Goal: Information Seeking & Learning: Learn about a topic

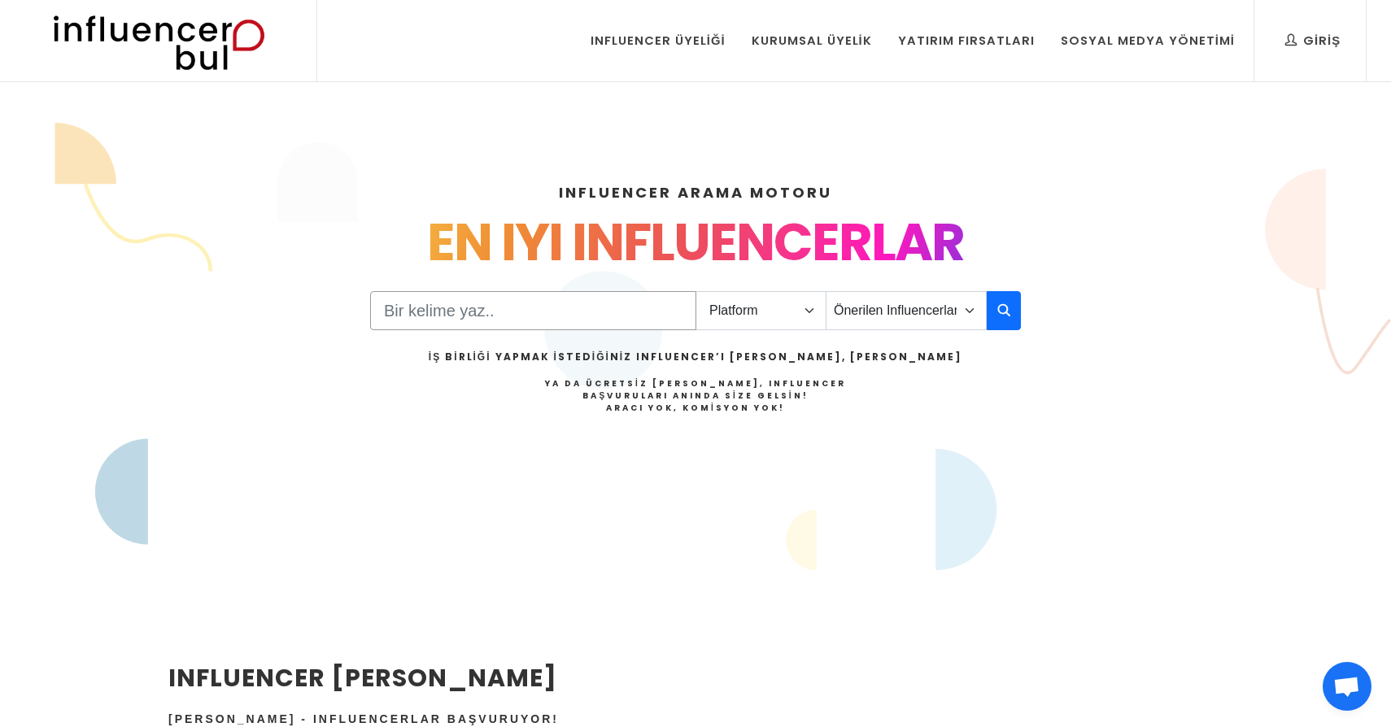
click at [518, 324] on input "Search" at bounding box center [533, 310] width 326 height 39
type input "alkol"
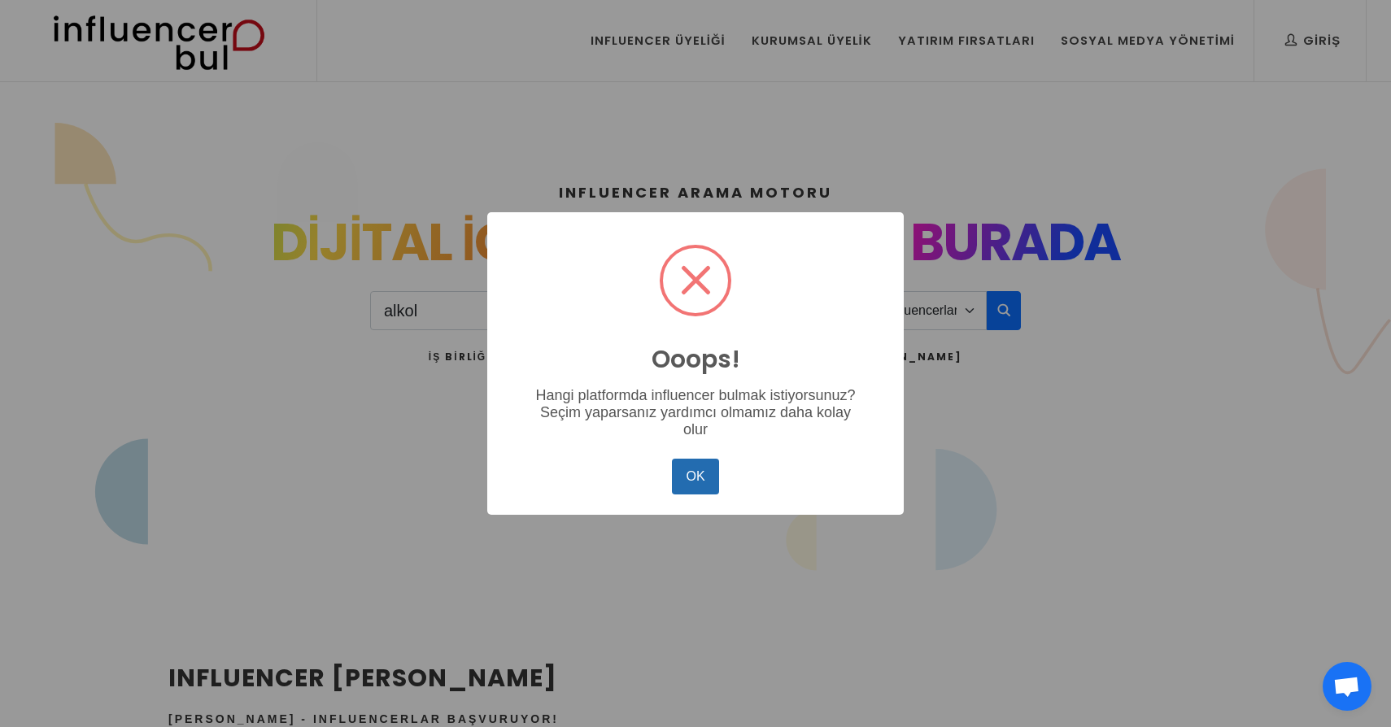
click at [708, 483] on button "OK" at bounding box center [695, 477] width 47 height 36
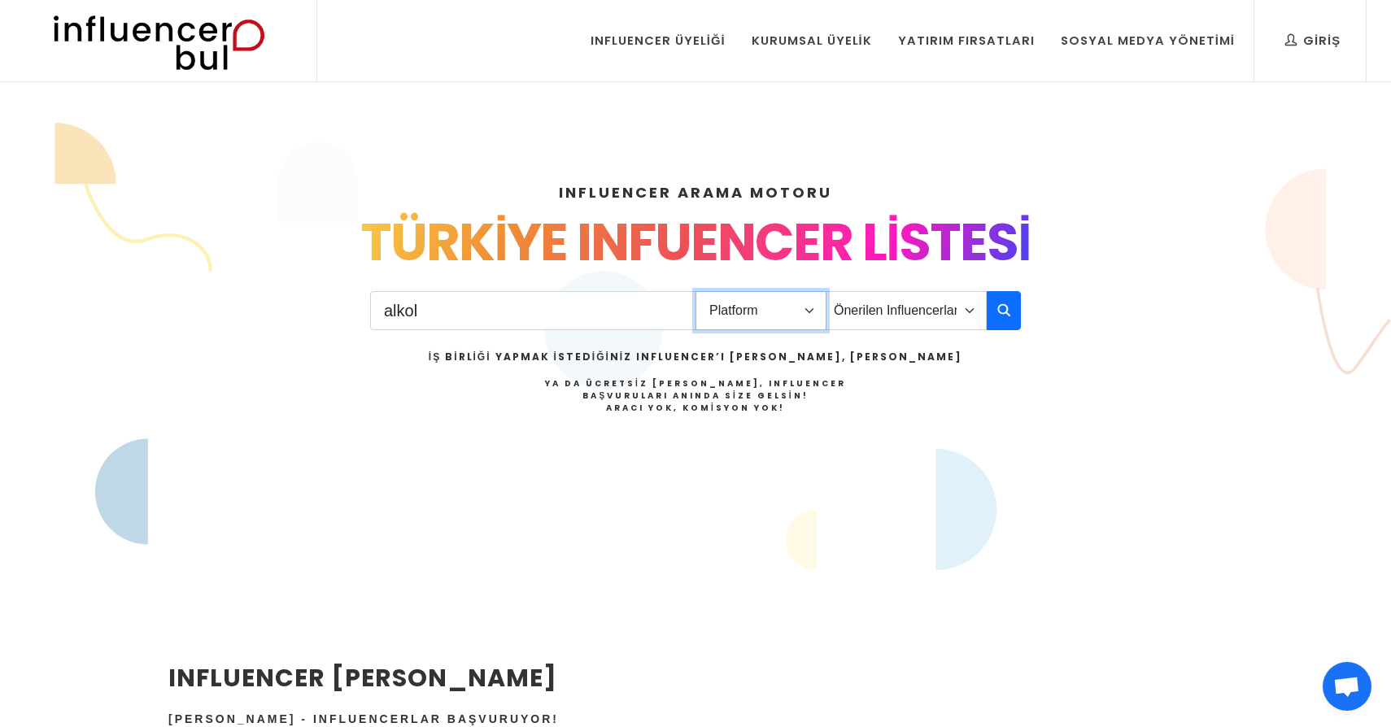
click at [762, 312] on select "Platform Instagram Facebook Youtube Tiktok Twitter Twitch" at bounding box center [761, 310] width 131 height 39
select select "1"
click at [696, 291] on select "Platform Instagram Facebook Youtube Tiktok Twitter Twitch" at bounding box center [761, 310] width 131 height 39
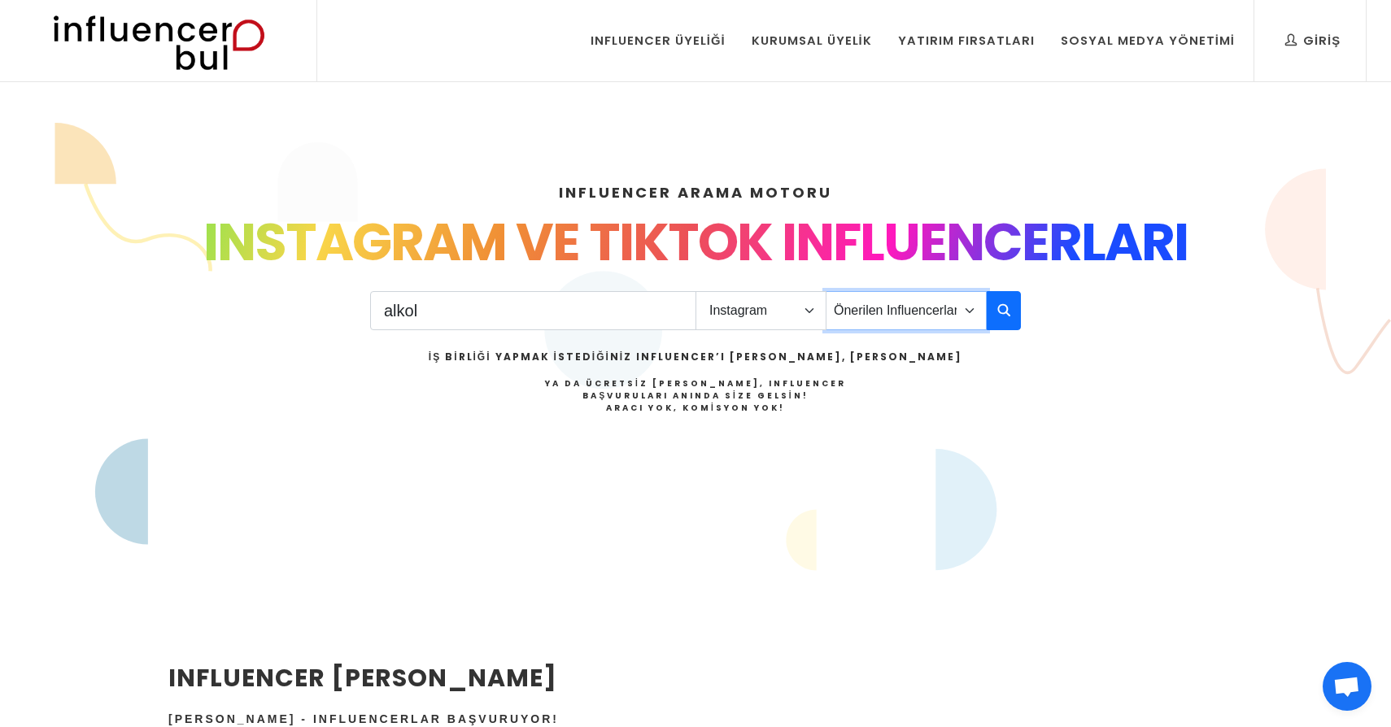
click at [952, 314] on select "Önerilen Influencerlar Aile & Çocuk & Ebeveyn Alışveriş & Giyim & Aksesuar Arab…" at bounding box center [906, 310] width 161 height 39
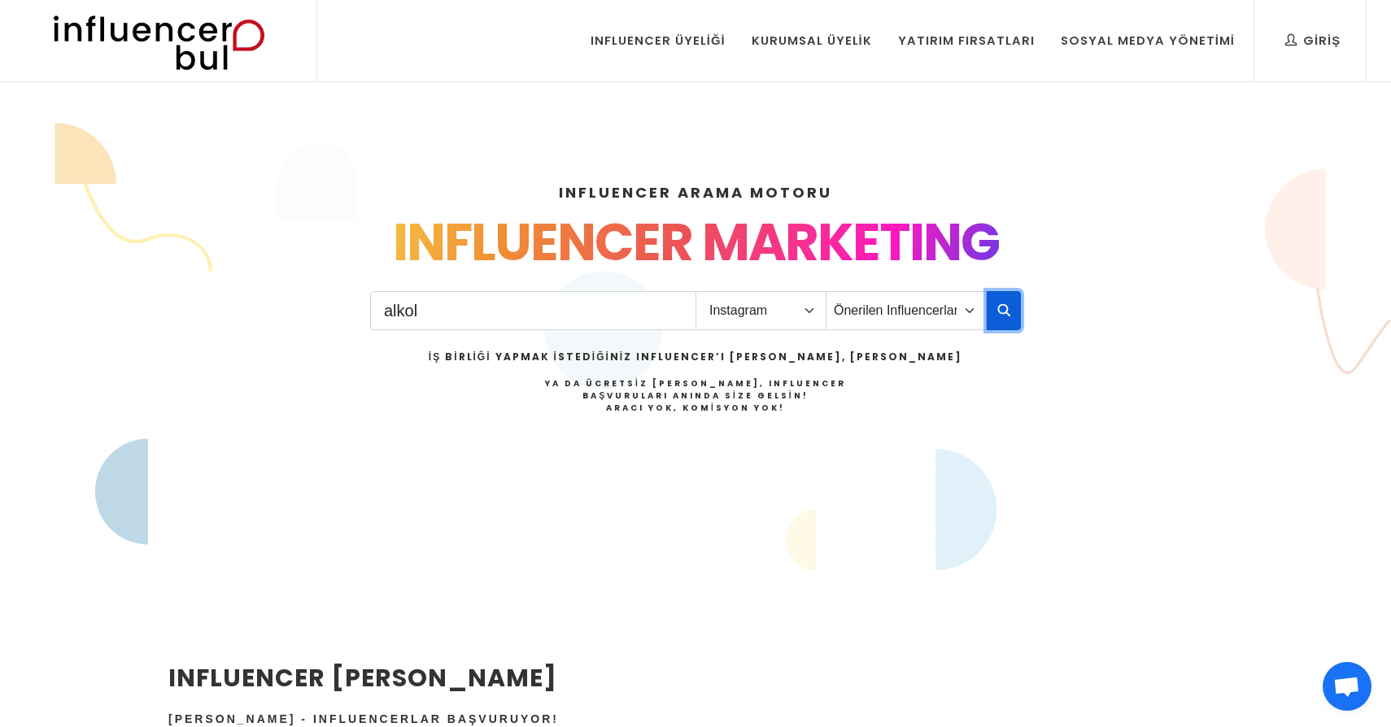
click at [994, 313] on button "button" at bounding box center [1004, 310] width 34 height 39
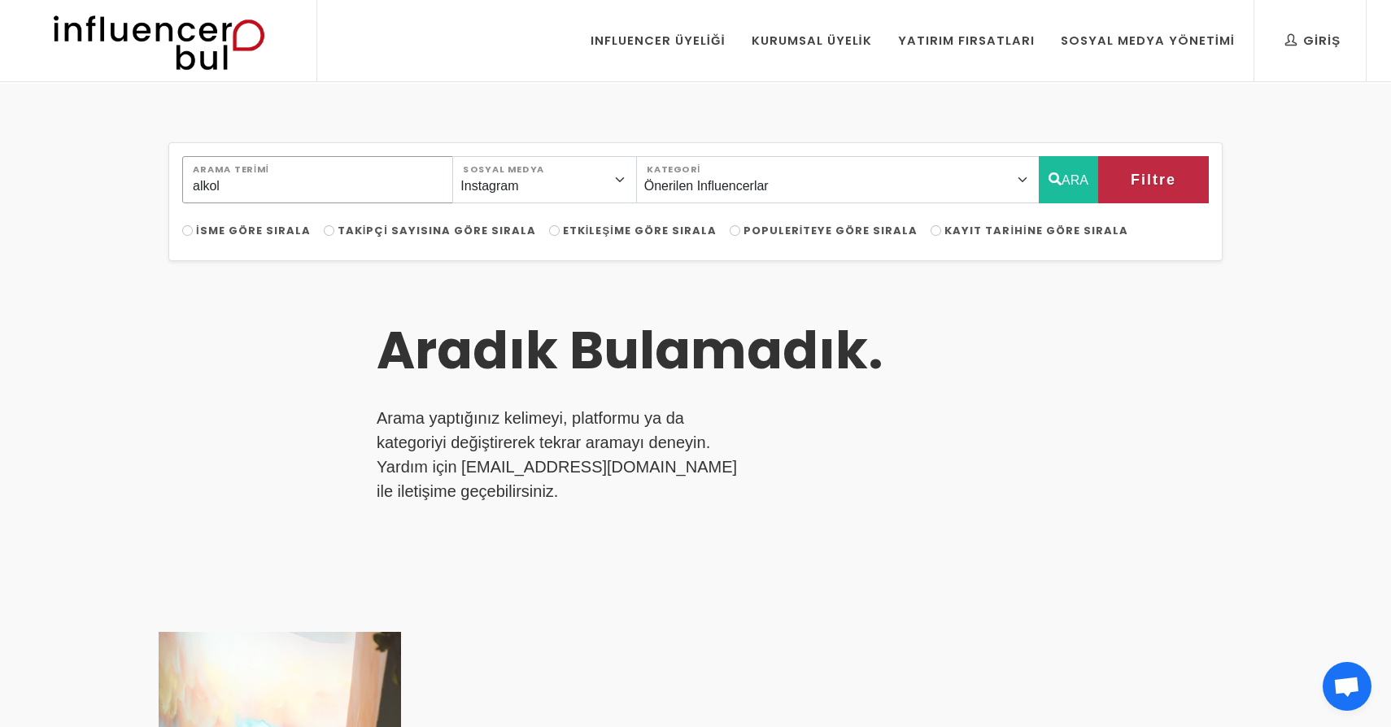
drag, startPoint x: 259, startPoint y: 189, endPoint x: 167, endPoint y: 186, distance: 92.0
click at [166, 186] on div "alkol Arama Terimi Instagram Facebook Youtube Tiktok Twitter Twitch Sosyal Medy…" at bounding box center [696, 626] width 1074 height 969
type input "bira"
click at [1085, 182] on button "ARA" at bounding box center [1068, 179] width 59 height 47
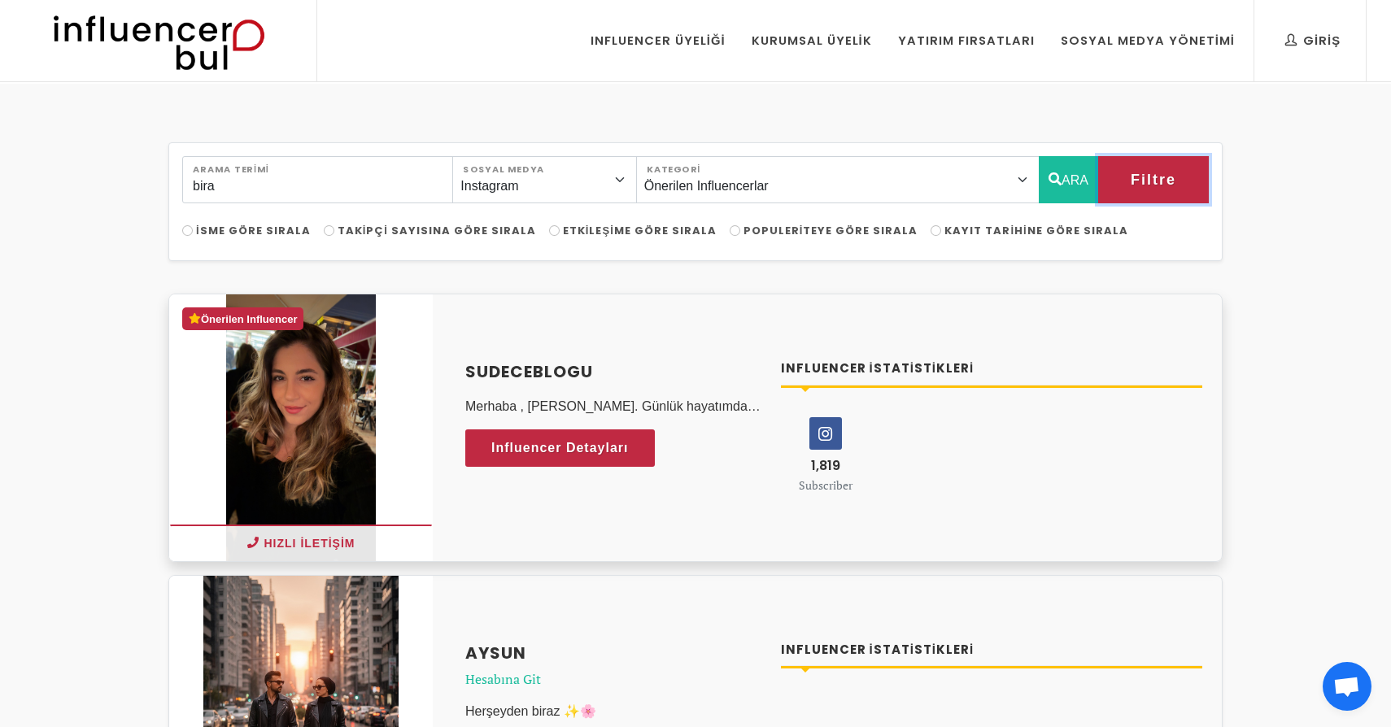
drag, startPoint x: 1126, startPoint y: 183, endPoint x: 925, endPoint y: 322, distance: 244.5
click at [569, 449] on span "Influencer Detayları" at bounding box center [545, 448] width 138 height 24
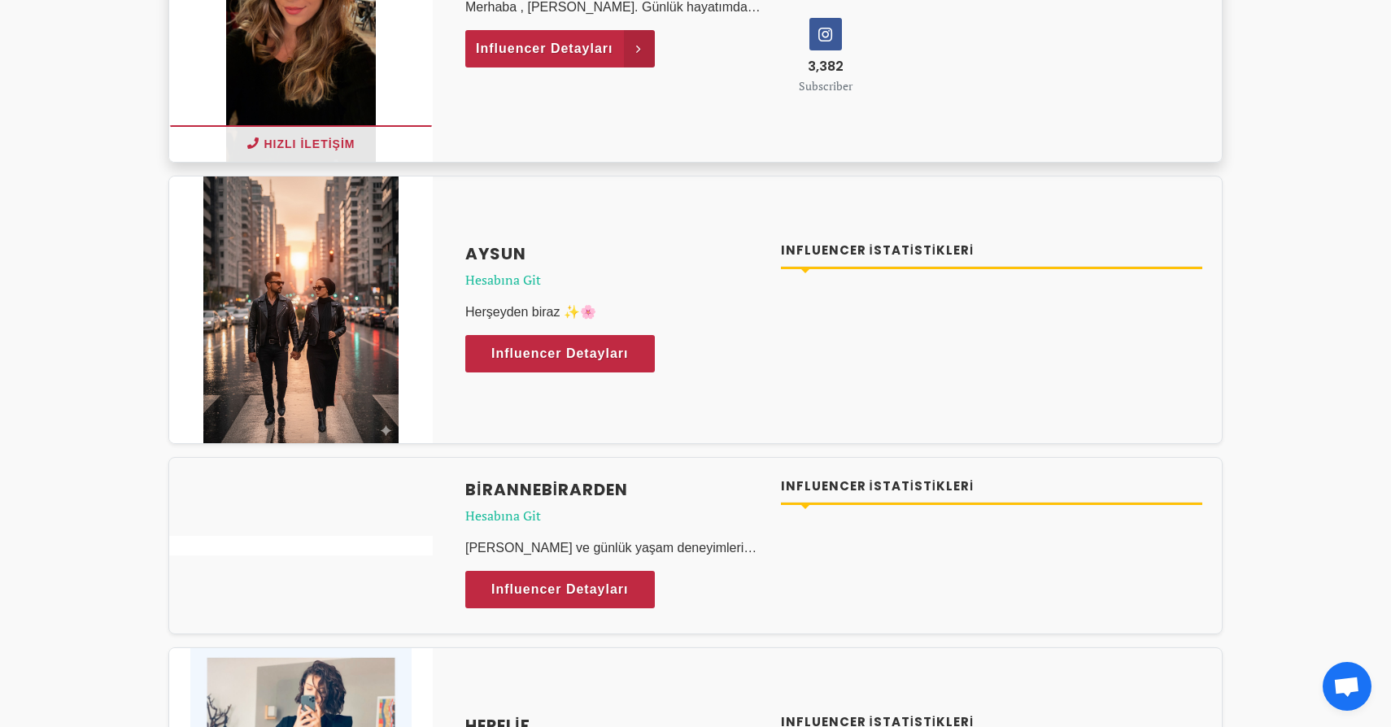
scroll to position [478, 0]
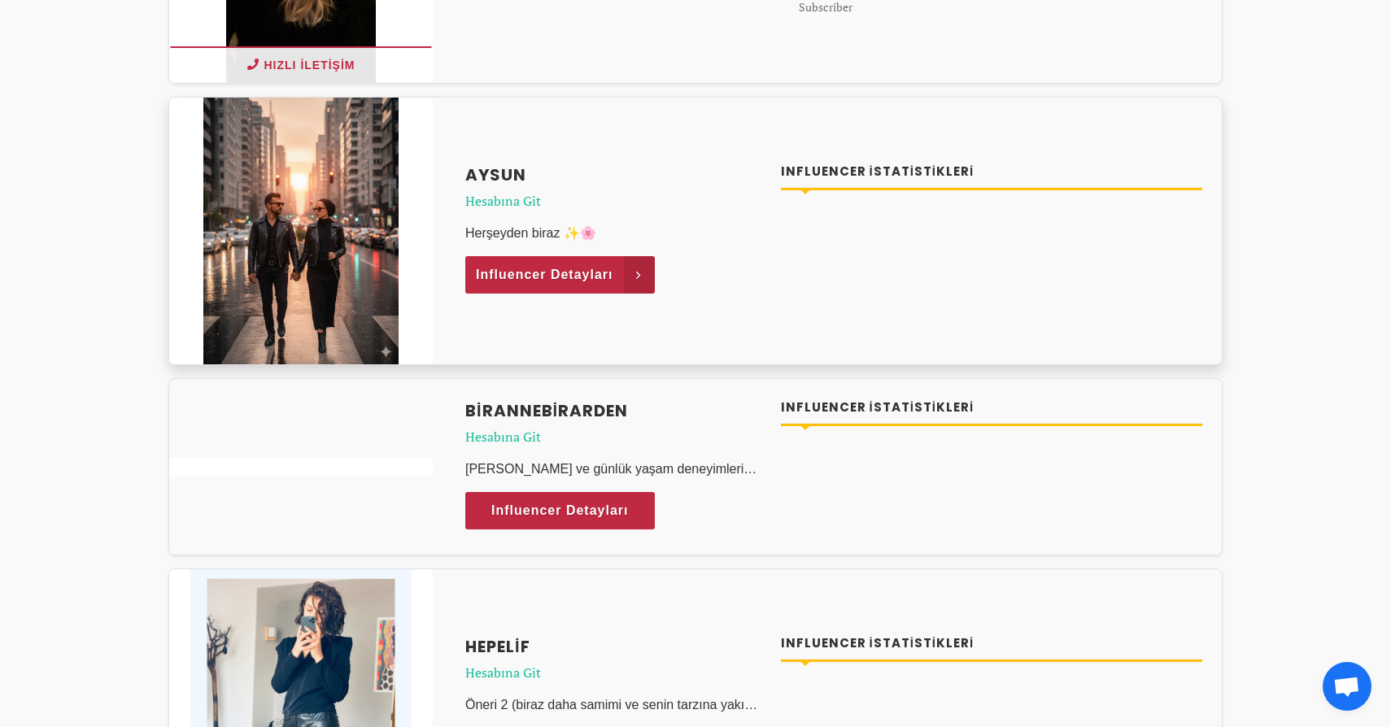
click at [574, 266] on span "Influencer Detayları" at bounding box center [545, 275] width 138 height 24
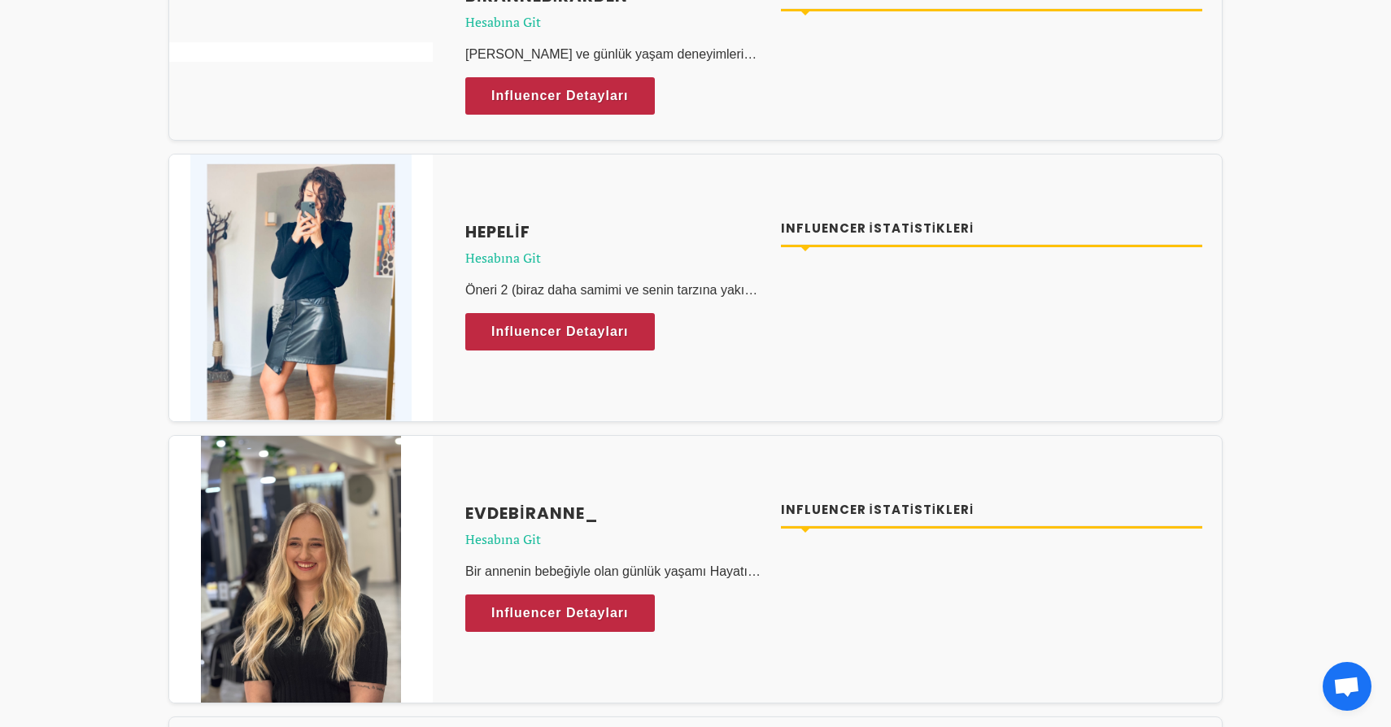
scroll to position [1004, 0]
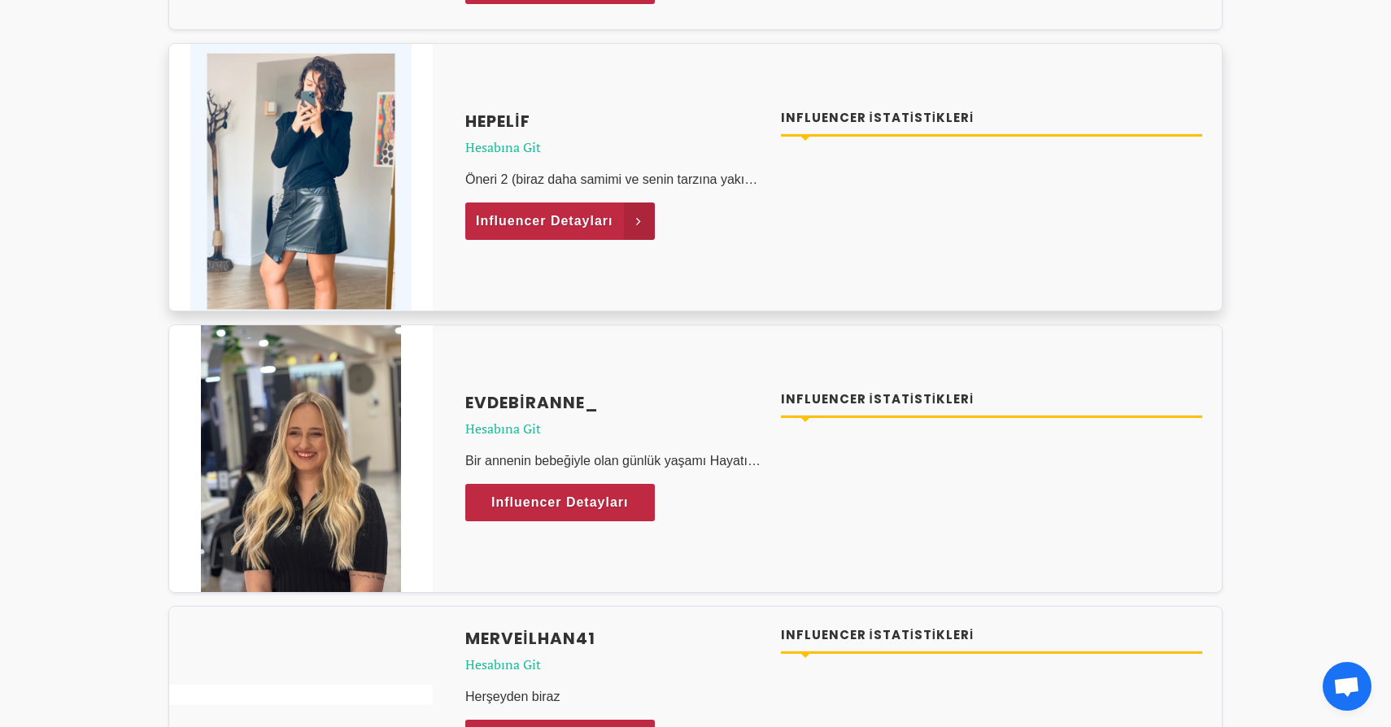
click at [573, 221] on span "Influencer Detayları" at bounding box center [545, 221] width 138 height 24
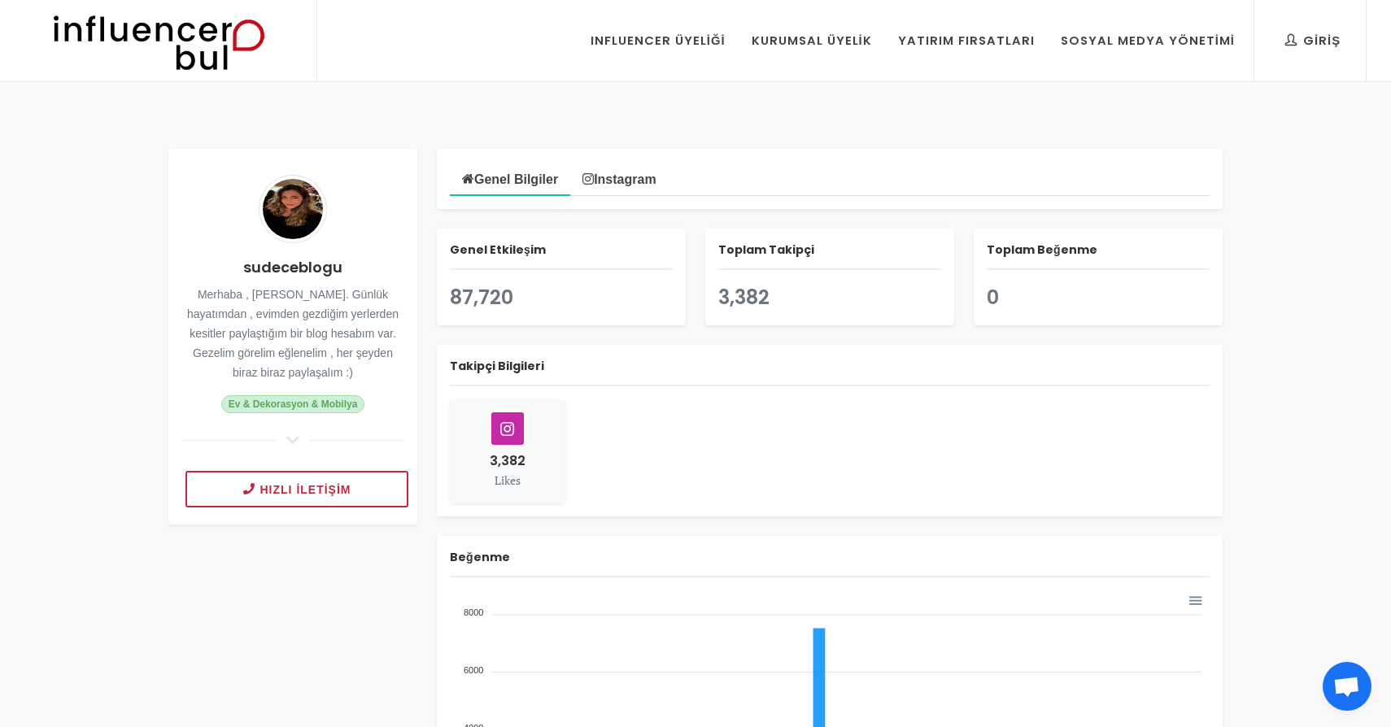
click at [0, 0] on img at bounding box center [0, 0] width 0 height 0
